Goal: Navigation & Orientation: Find specific page/section

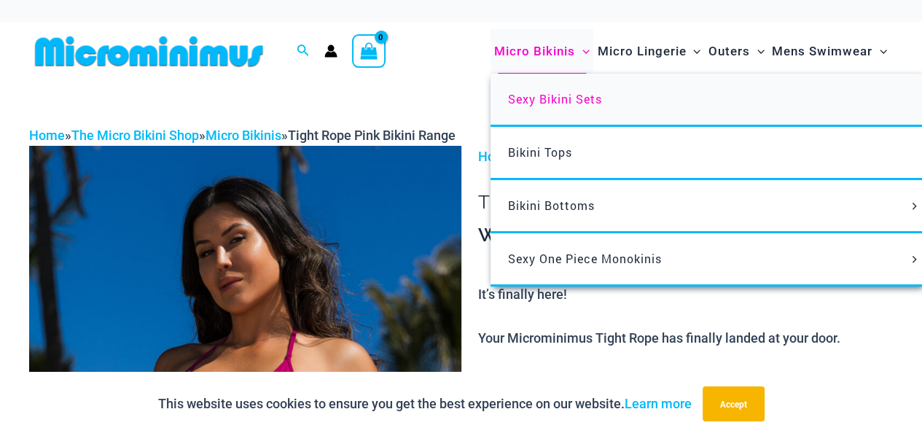
click at [566, 104] on span "Sexy Bikini Sets" at bounding box center [555, 98] width 94 height 15
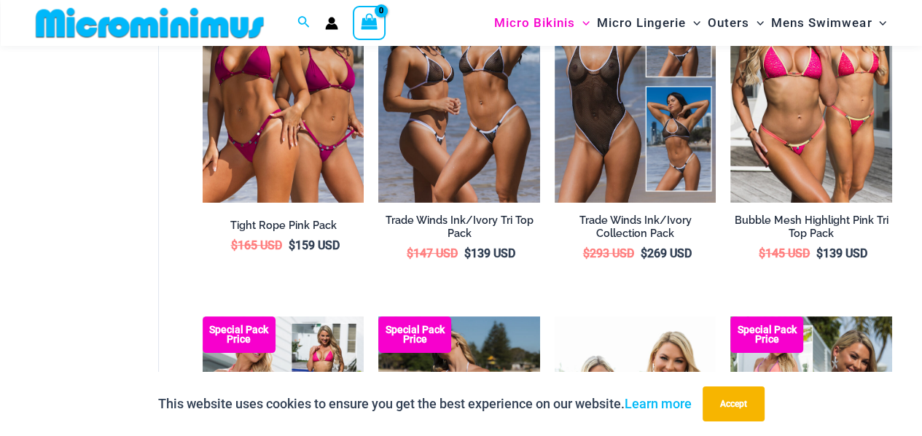
scroll to position [325, 0]
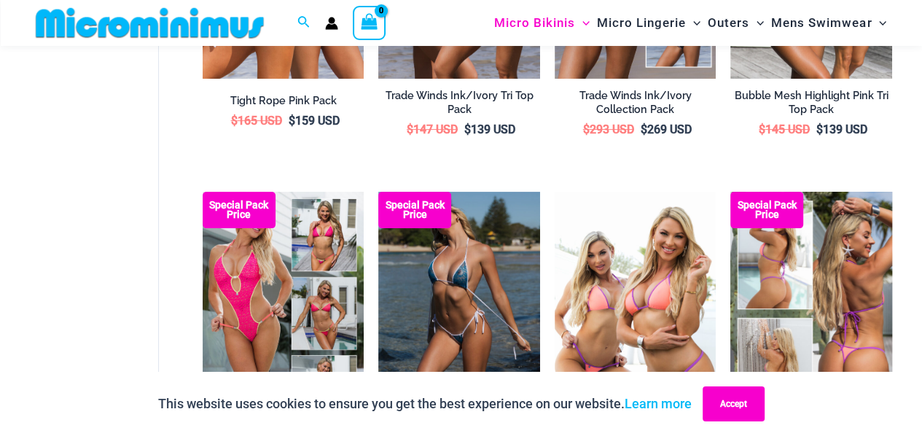
drag, startPoint x: 741, startPoint y: 415, endPoint x: 745, endPoint y: 387, distance: 28.8
click at [740, 415] on button "Accept" at bounding box center [734, 403] width 62 height 35
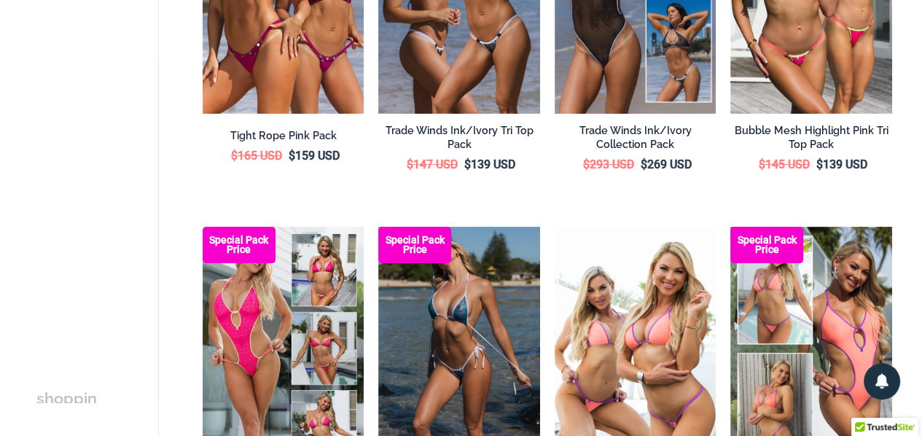
scroll to position [0, 0]
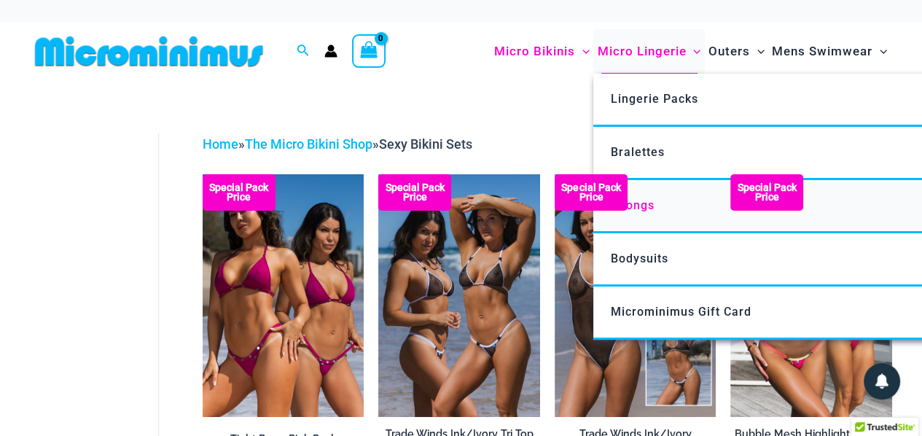
click at [662, 208] on link "Thongs" at bounding box center [810, 206] width 434 height 53
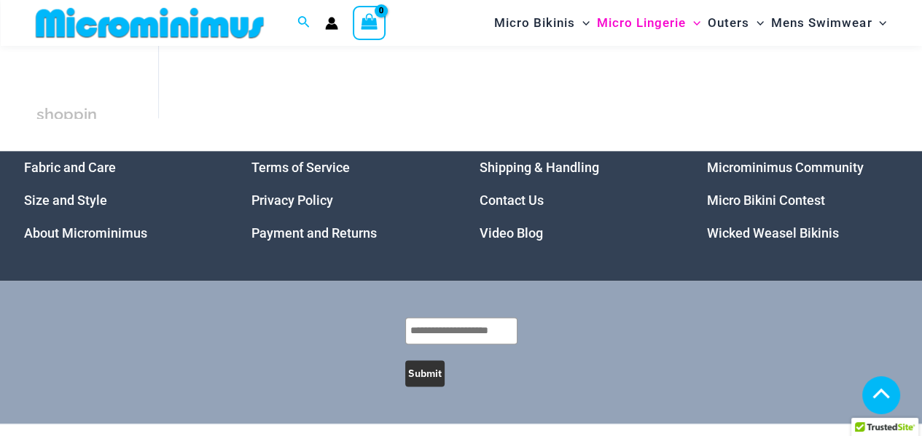
scroll to position [1587, 0]
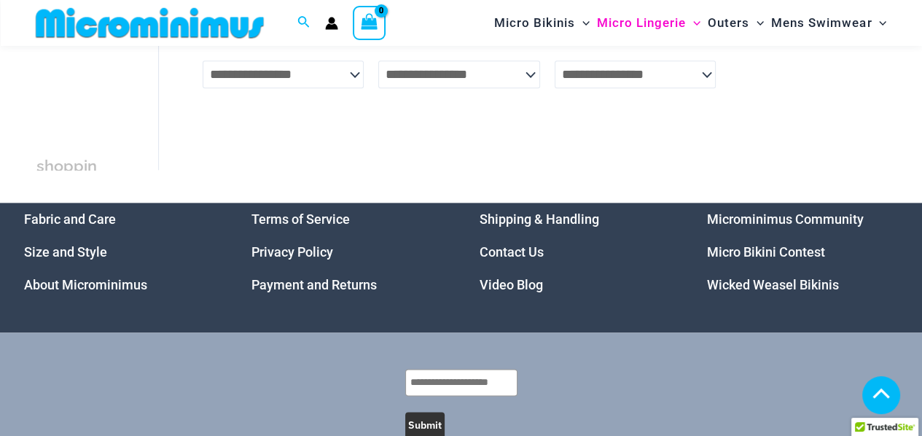
click at [776, 225] on link "Microminimus Community" at bounding box center [785, 218] width 157 height 15
click at [753, 259] on link "Micro Bikini Contest" at bounding box center [766, 251] width 118 height 15
